Goal: Task Accomplishment & Management: Manage account settings

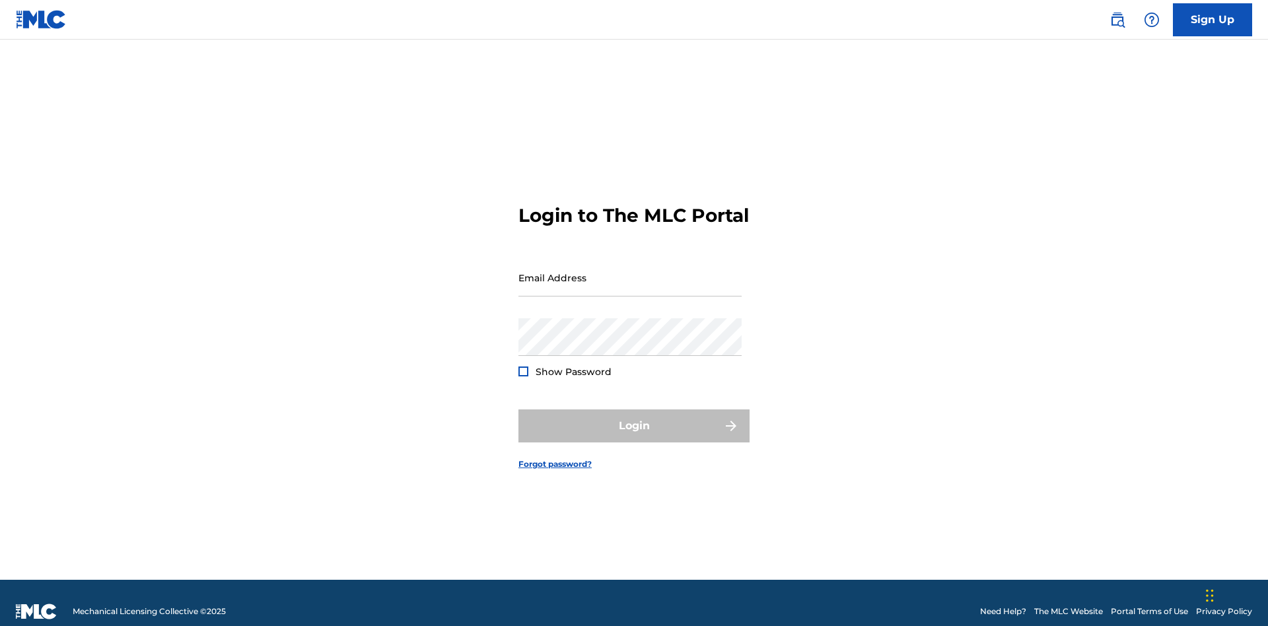
scroll to position [17, 0]
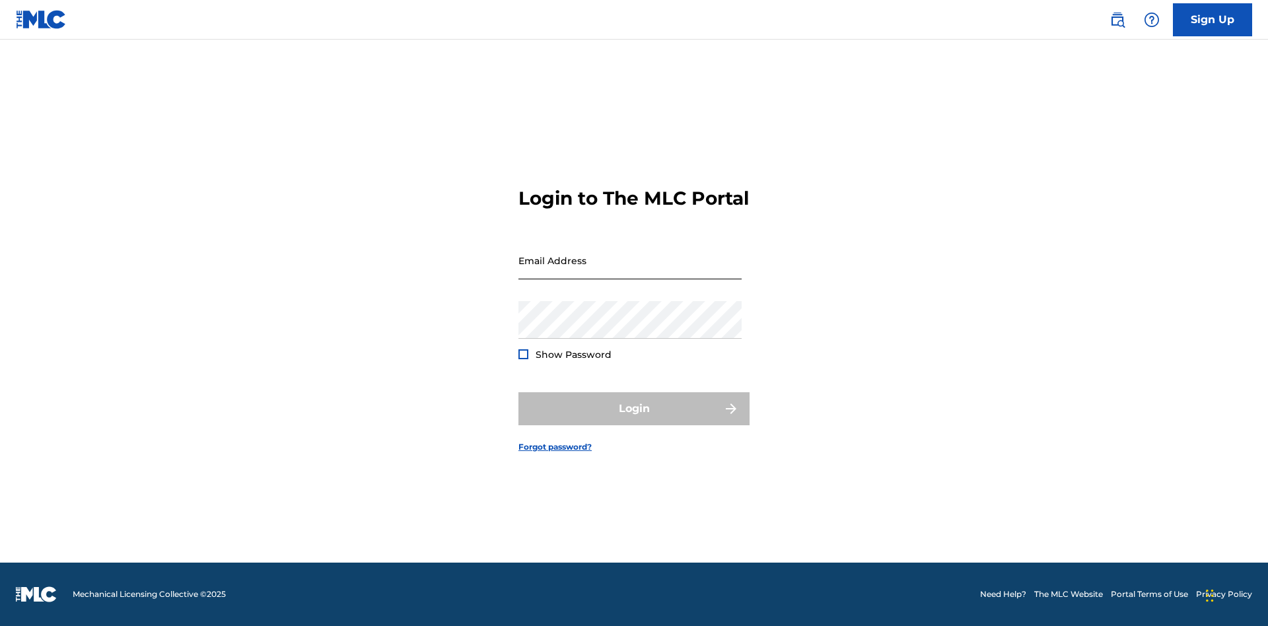
click at [630, 271] on input "Email Address" at bounding box center [630, 261] width 223 height 38
type input "Krystal.Ribble@themlc.com"
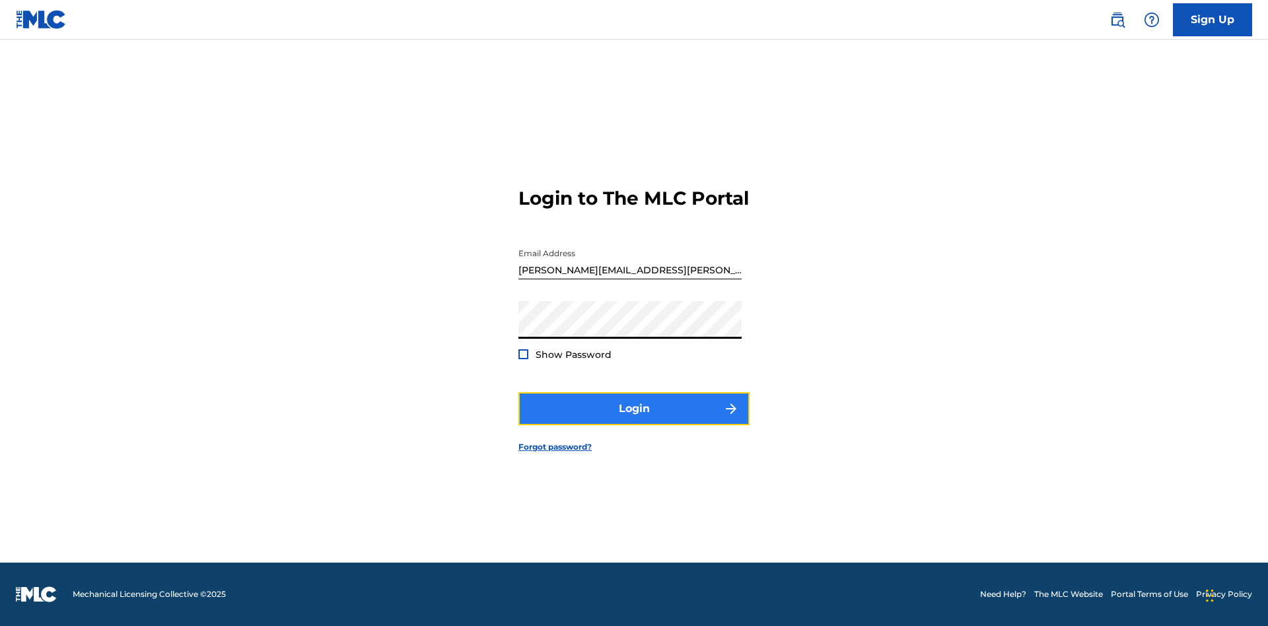
click at [634, 420] on button "Login" at bounding box center [634, 408] width 231 height 33
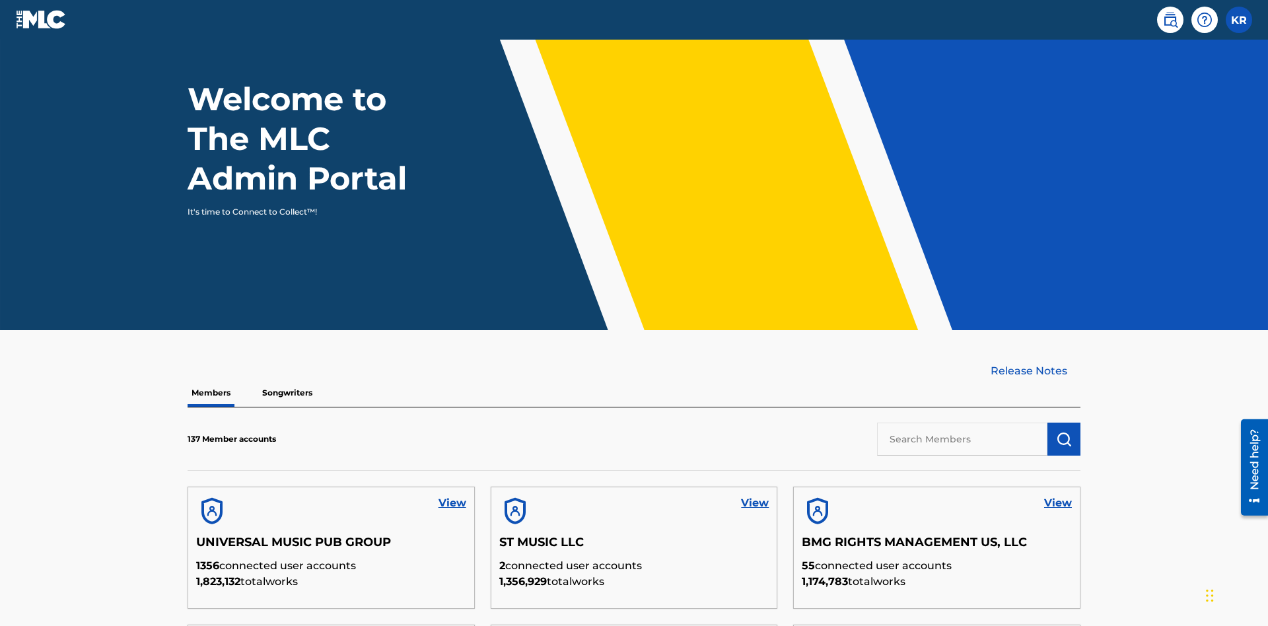
scroll to position [400, 0]
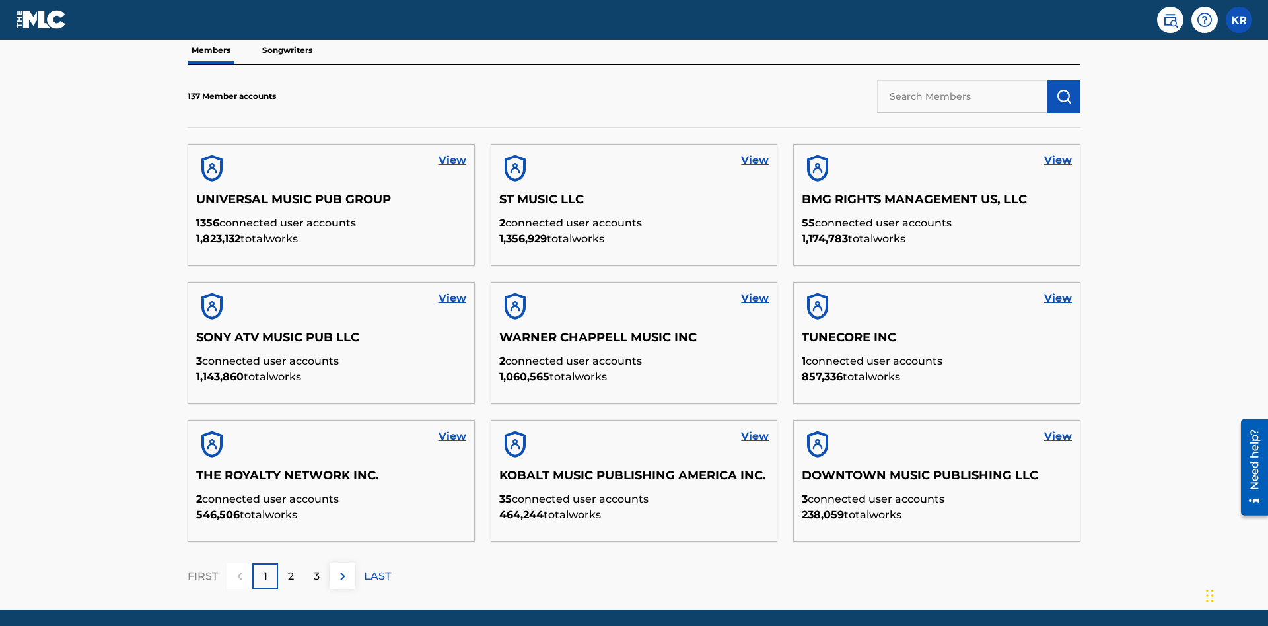
click at [962, 96] on input "text" at bounding box center [962, 96] width 170 height 33
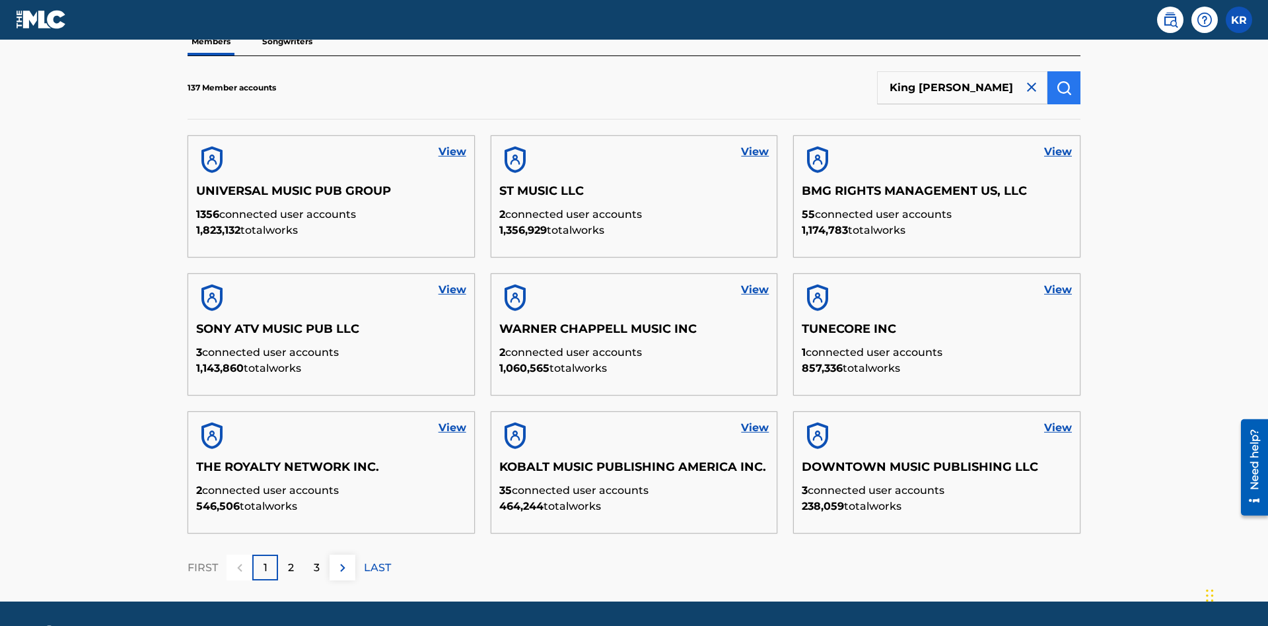
type input "King McTesterson"
click at [1064, 87] on img "submit" at bounding box center [1064, 88] width 16 height 16
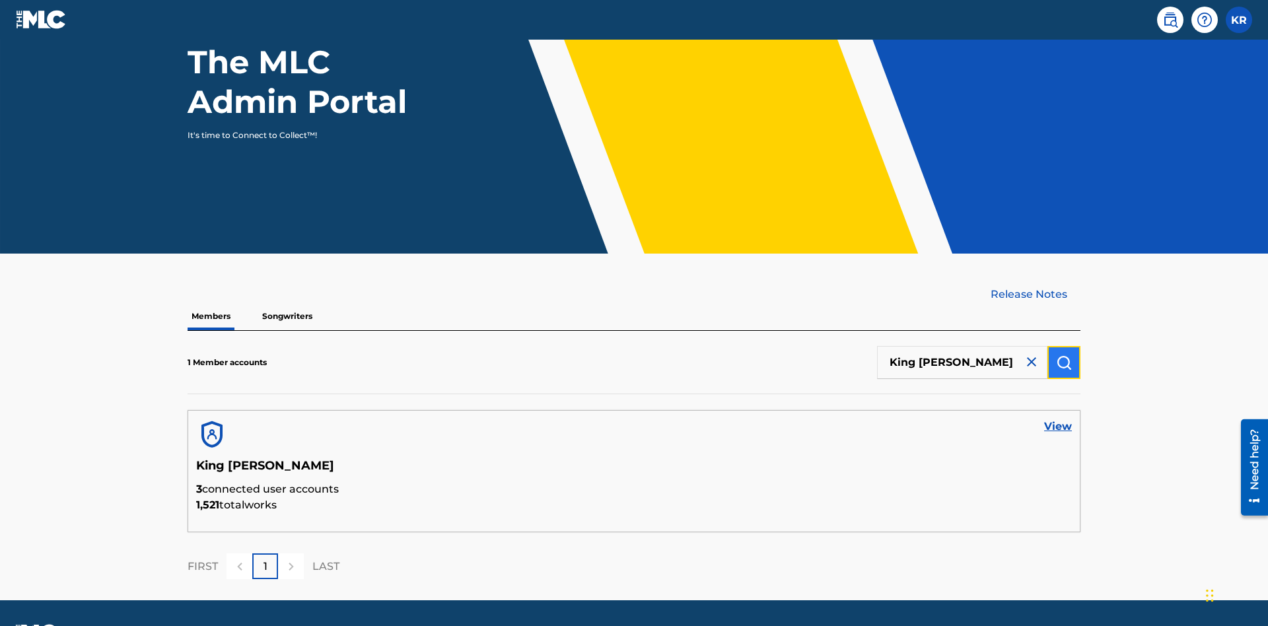
scroll to position [171, 0]
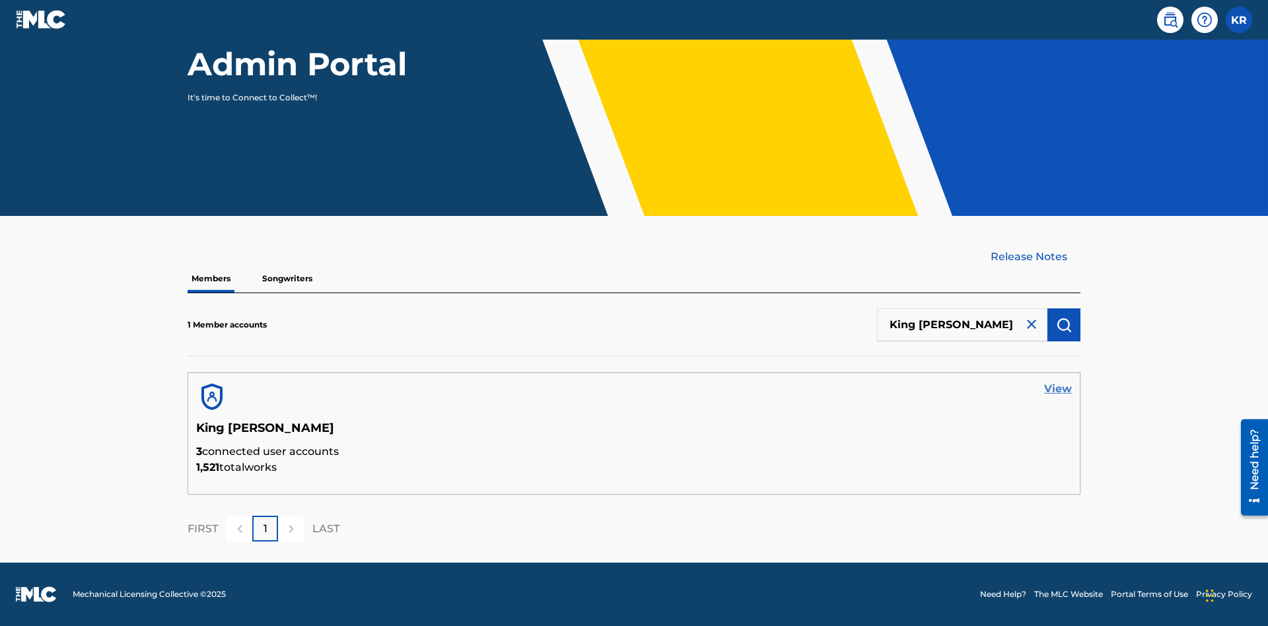
click at [1058, 389] on link "View" at bounding box center [1058, 389] width 28 height 16
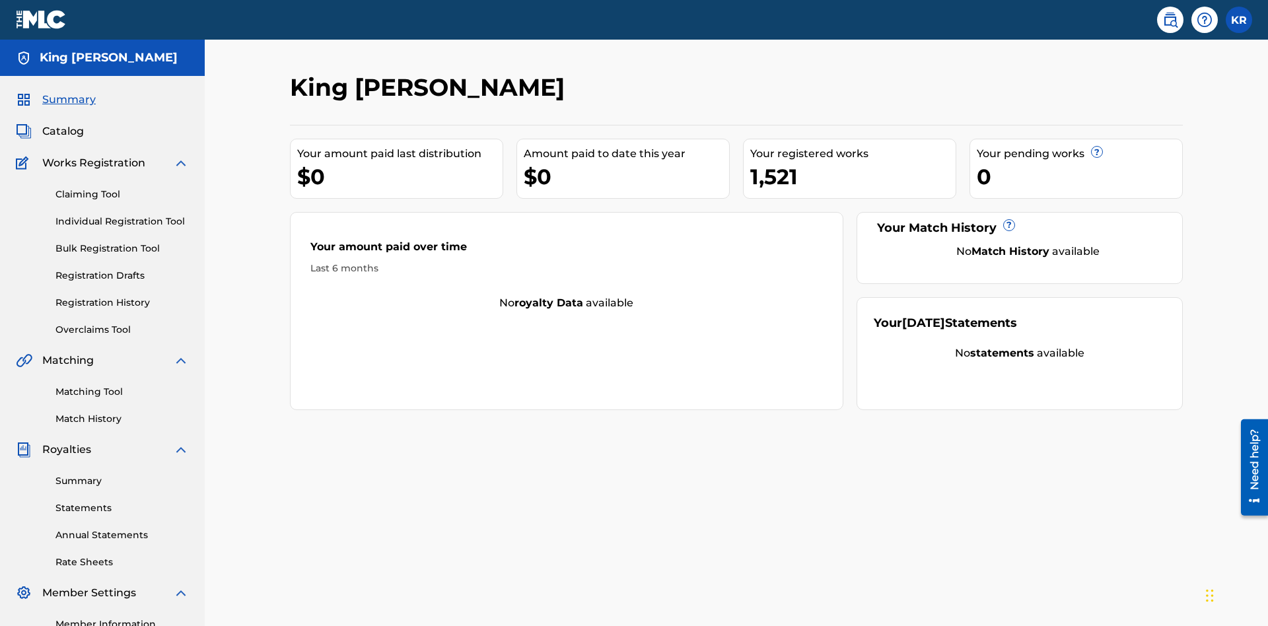
scroll to position [166, 0]
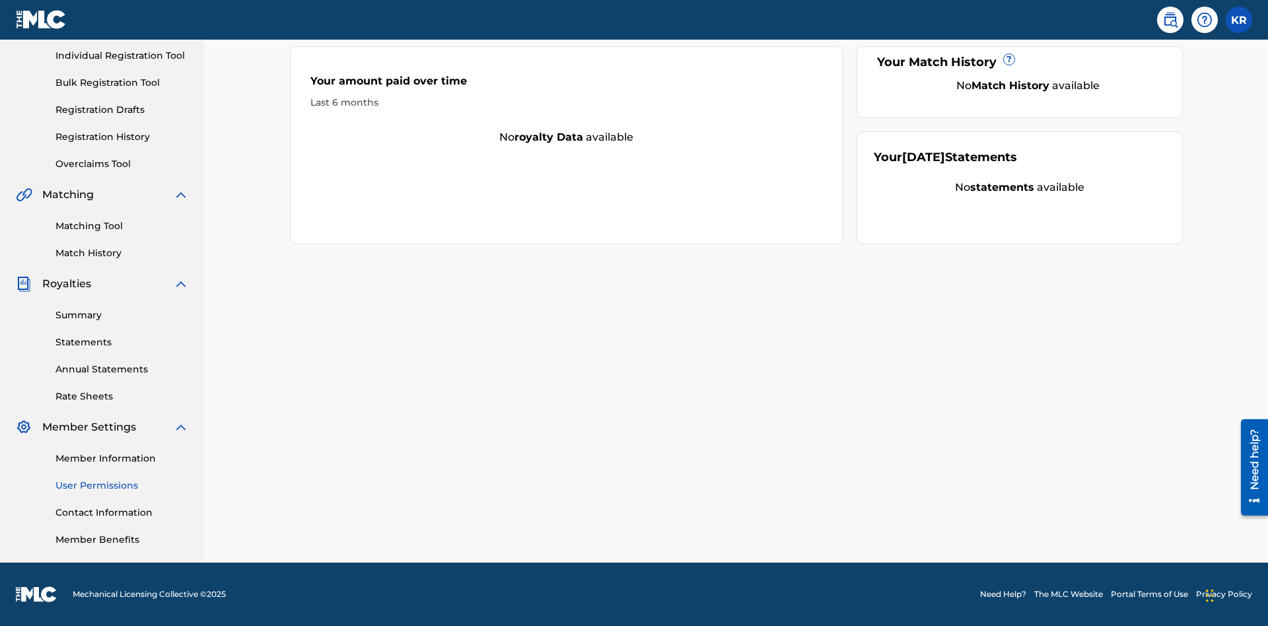
click at [122, 485] on link "User Permissions" at bounding box center [121, 486] width 133 height 14
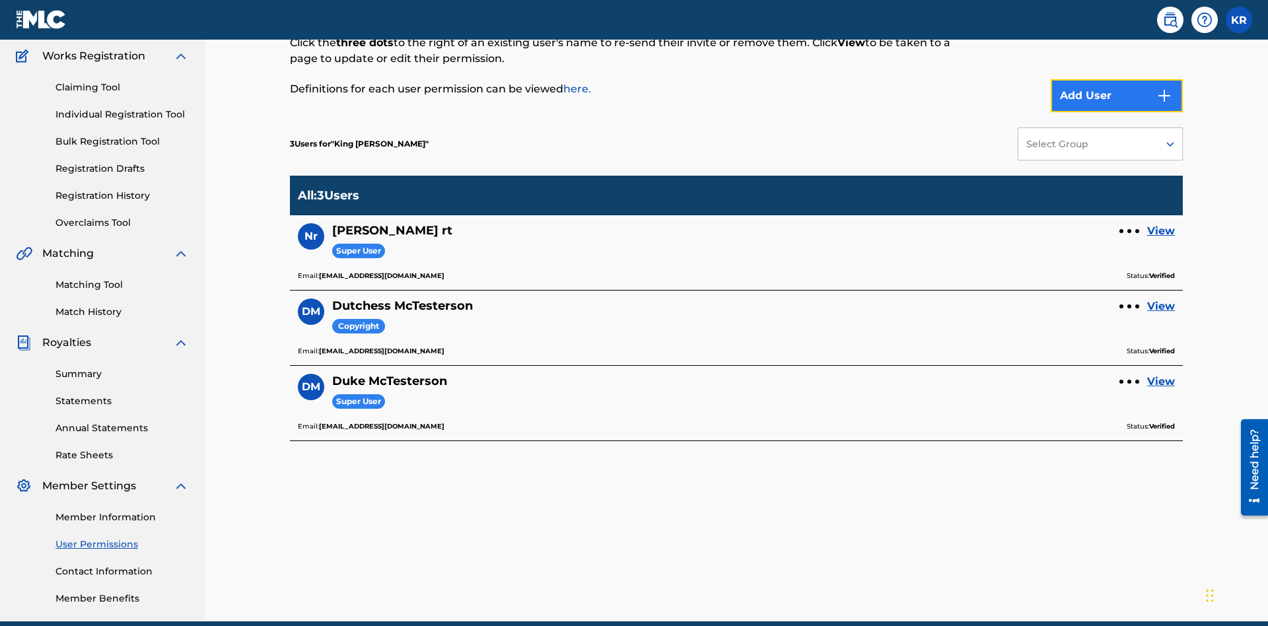
click at [1117, 96] on button "Add User" at bounding box center [1117, 95] width 132 height 33
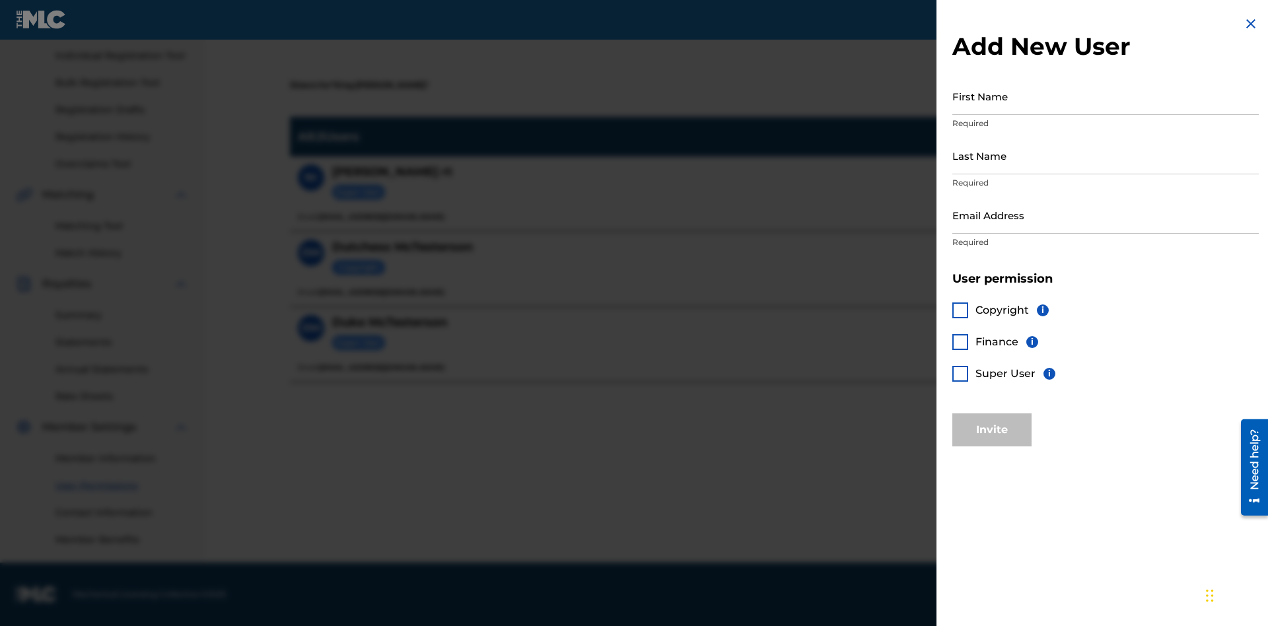
scroll to position [164, 0]
click at [1106, 96] on input "First Name" at bounding box center [1105, 96] width 306 height 38
type input "Test"
click at [1106, 155] on input "Last Name" at bounding box center [1105, 156] width 306 height 38
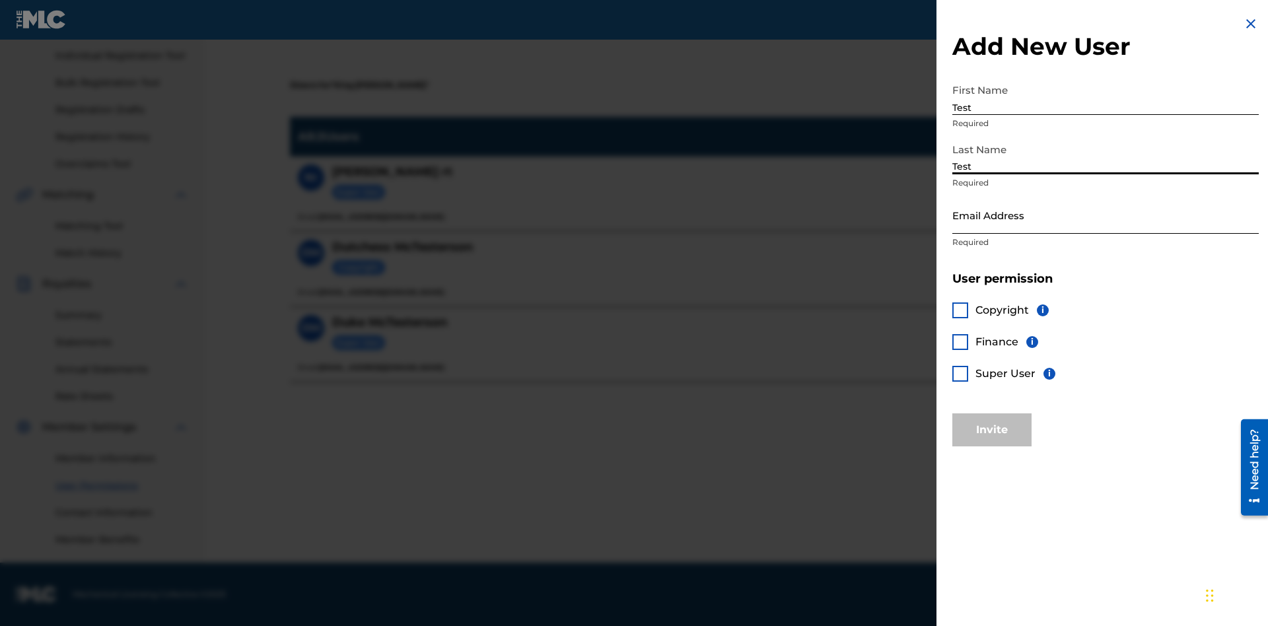
type input "Test"
click at [1106, 215] on input "Email Address" at bounding box center [1105, 215] width 306 height 38
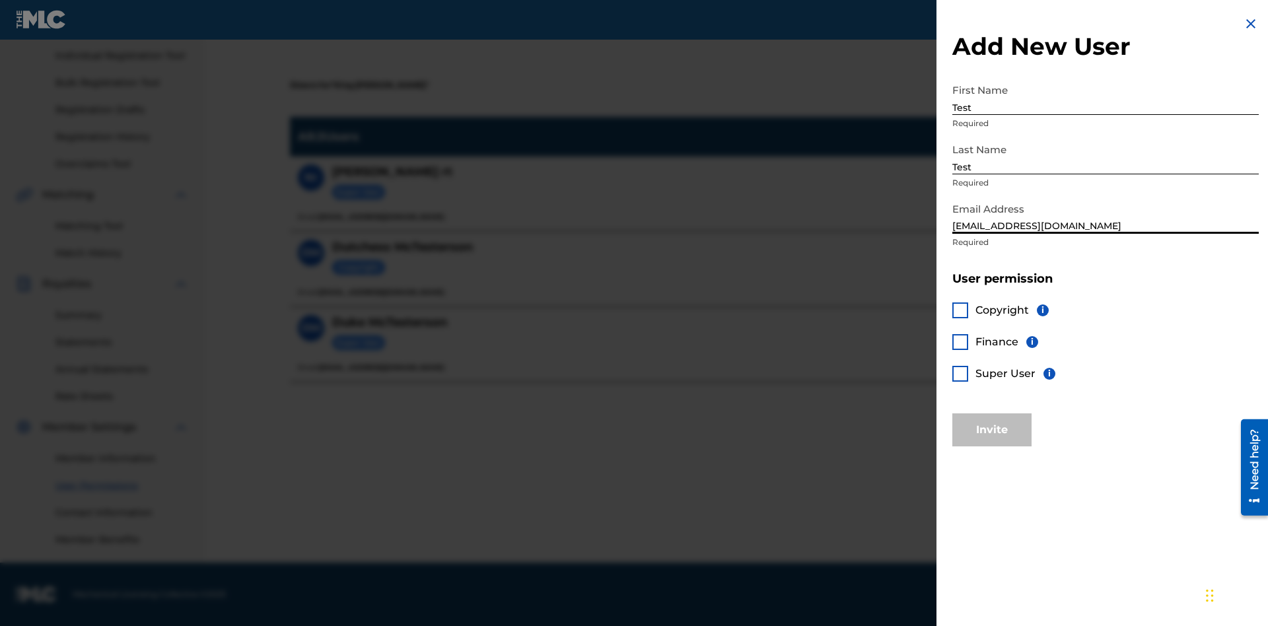
type input "test@mlctest.com"
click at [960, 310] on div at bounding box center [960, 311] width 16 height 16
